Goal: Task Accomplishment & Management: Manage account settings

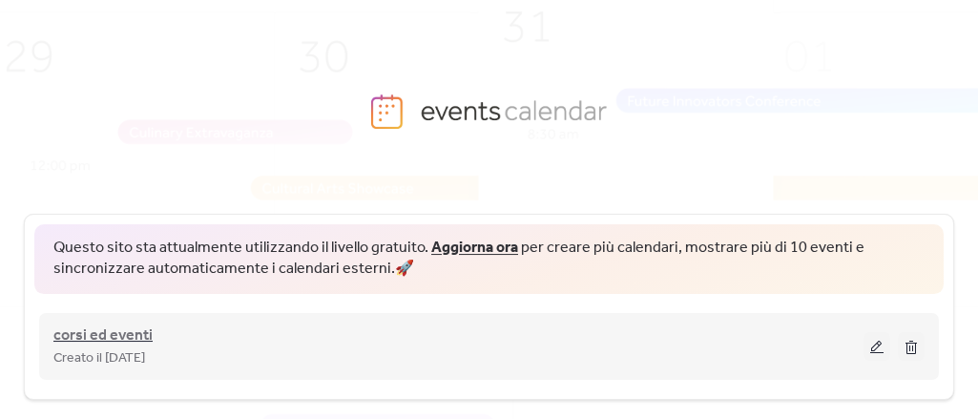
click at [95, 333] on span "corsi ed eventi" at bounding box center [102, 335] width 99 height 23
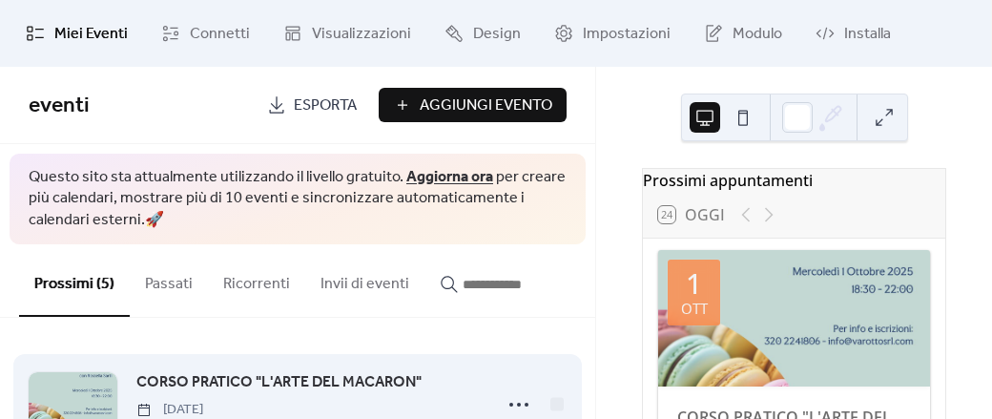
click at [253, 377] on span "CORSO PRATICO "L'ARTE DEL MACARON"" at bounding box center [278, 382] width 285 height 23
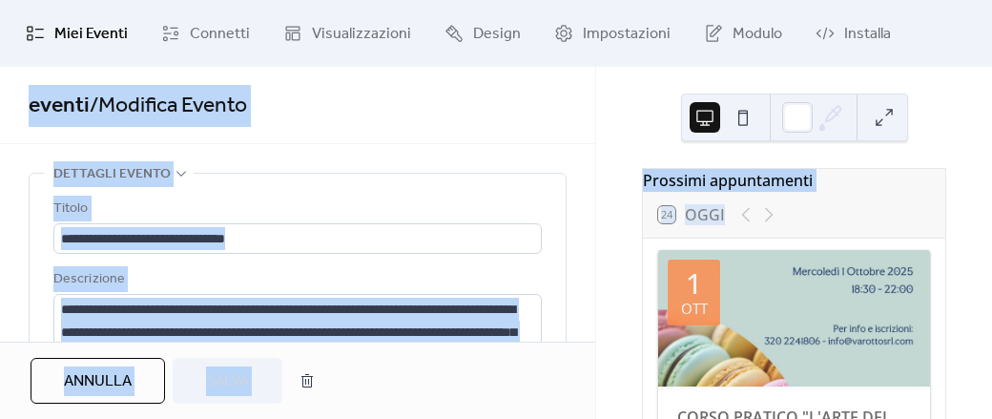
drag, startPoint x: 991, startPoint y: 64, endPoint x: 991, endPoint y: 243, distance: 179.3
click at [977, 243] on div "**********" at bounding box center [496, 209] width 992 height 419
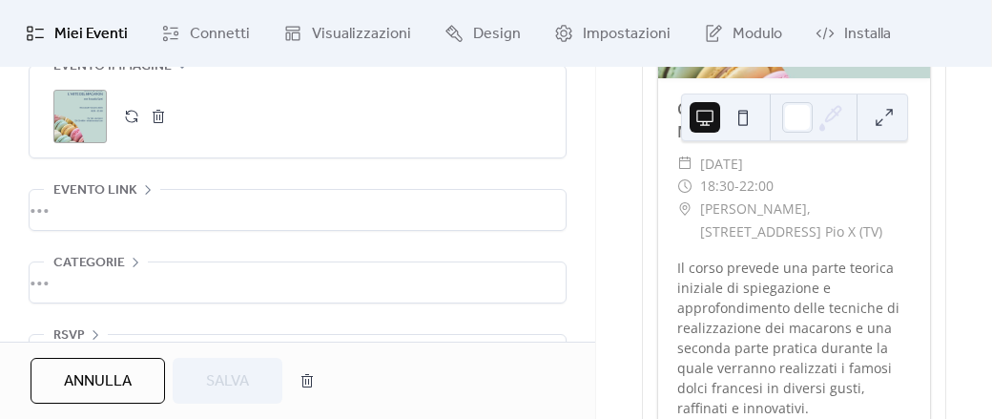
scroll to position [1145, 0]
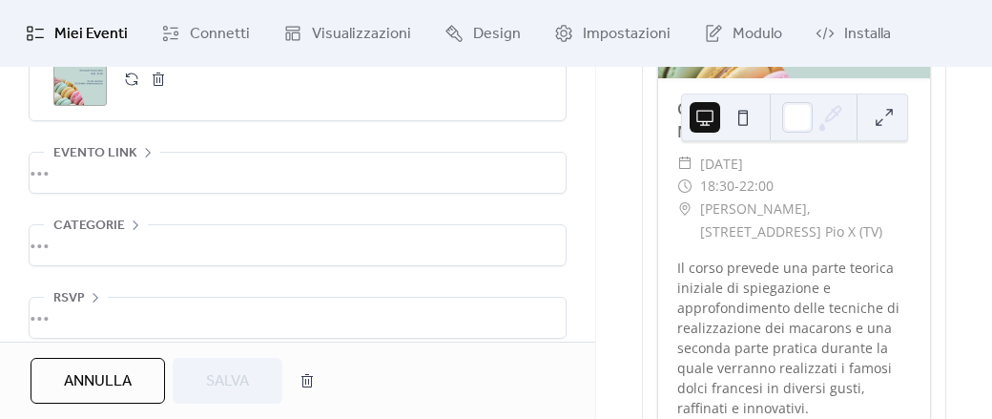
click at [82, 157] on div "•••" at bounding box center [298, 173] width 536 height 40
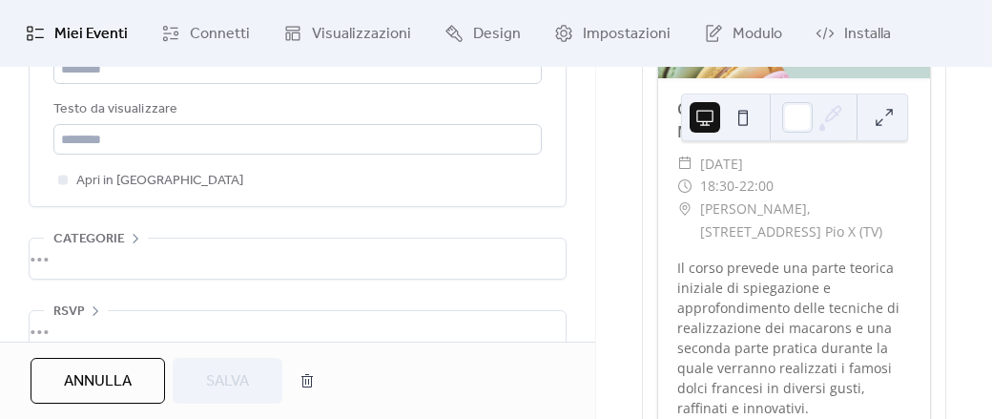
scroll to position [1274, 0]
